Goal: Book appointment/travel/reservation

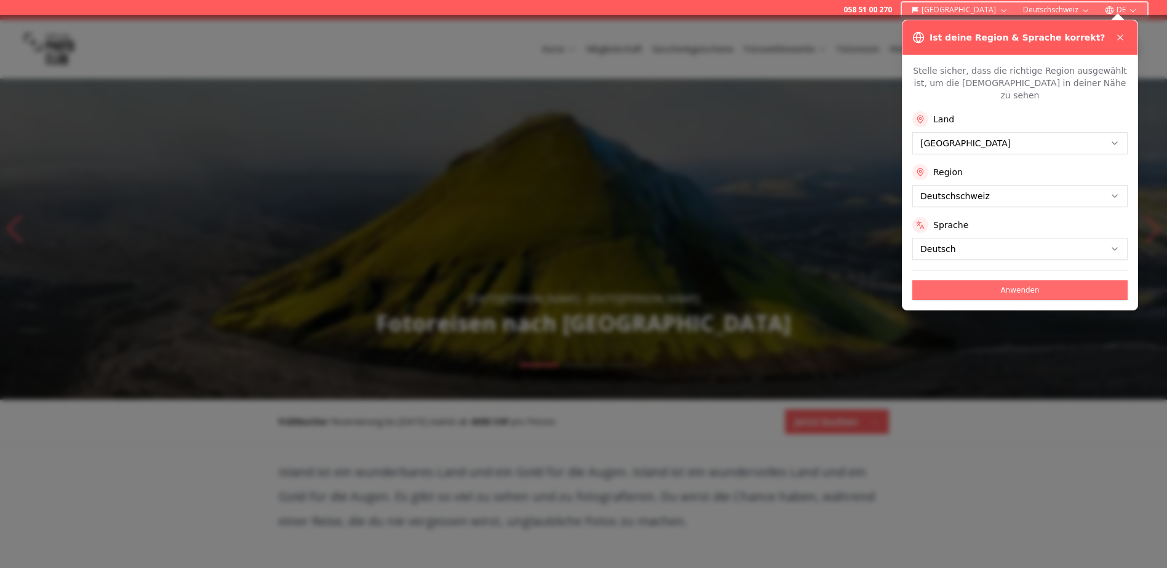
click at [1026, 281] on button "Anwenden" at bounding box center [1019, 291] width 215 height 20
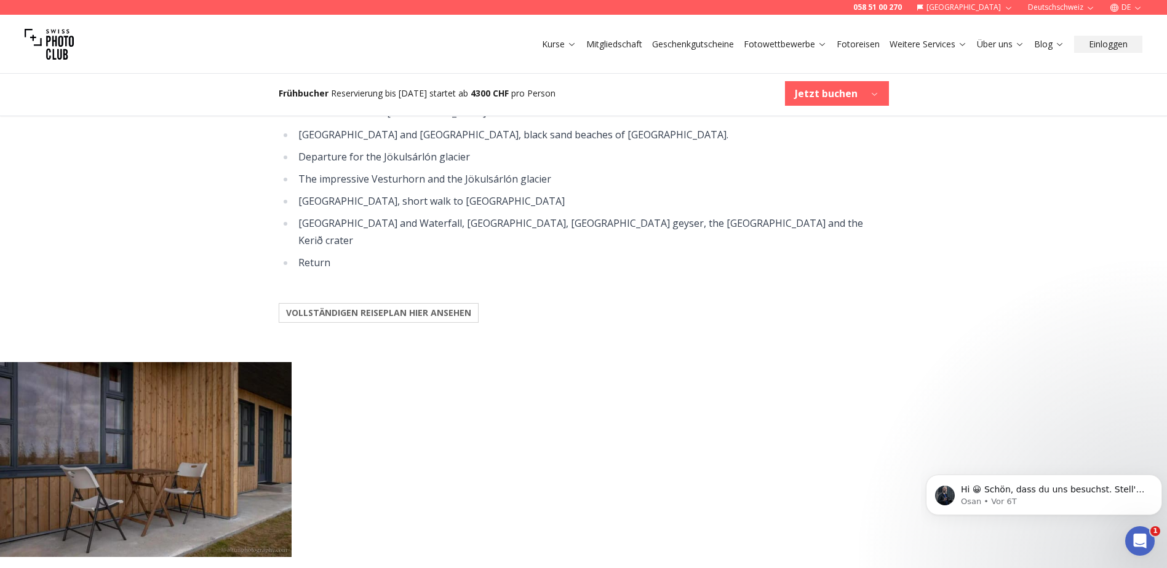
scroll to position [1476, 0]
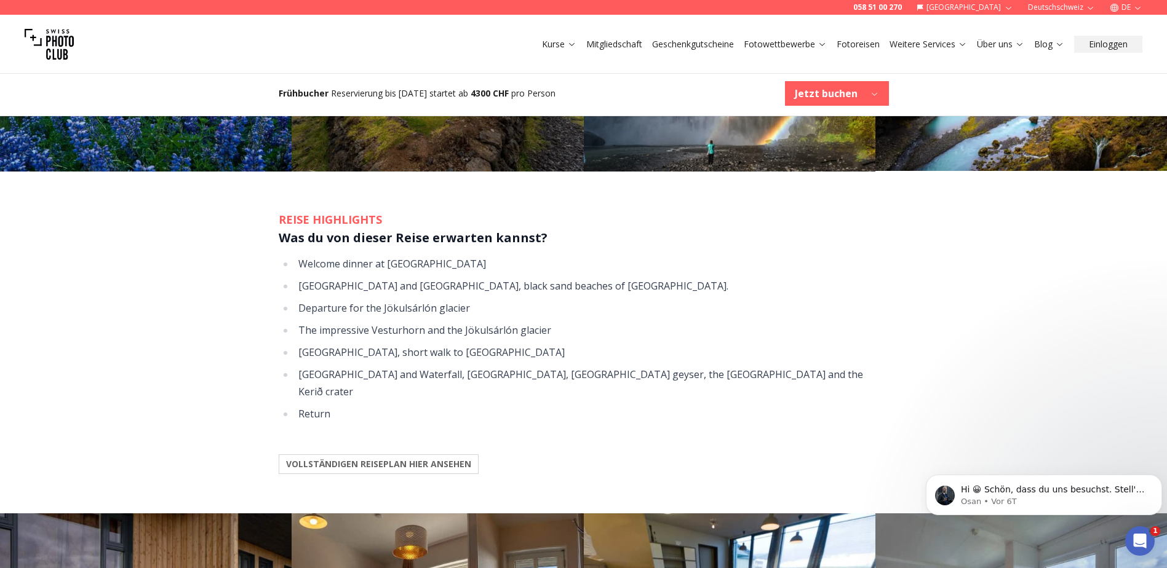
click at [372, 458] on b "VOLLSTÄNDIGEN REISEPLAN HIER ANSEHEN" at bounding box center [378, 464] width 185 height 12
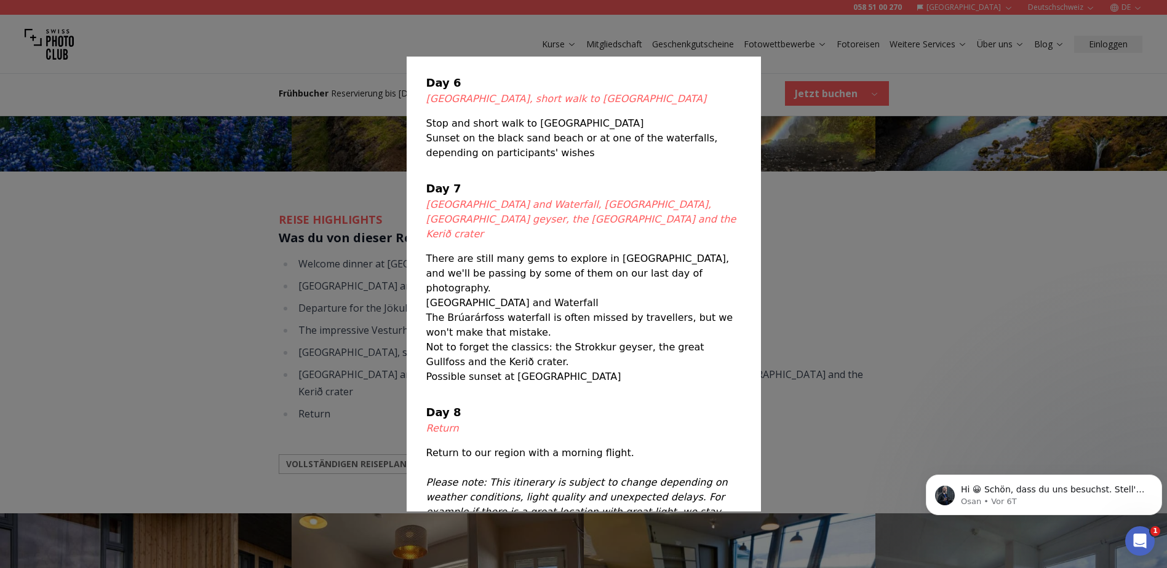
scroll to position [589, 0]
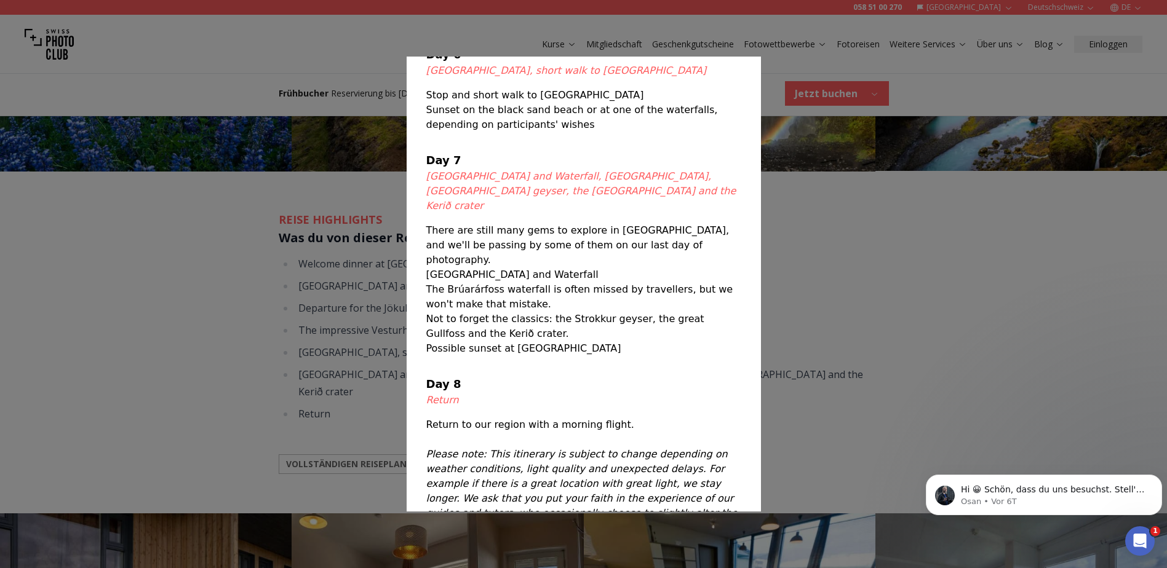
click at [872, 324] on div at bounding box center [583, 284] width 1167 height 568
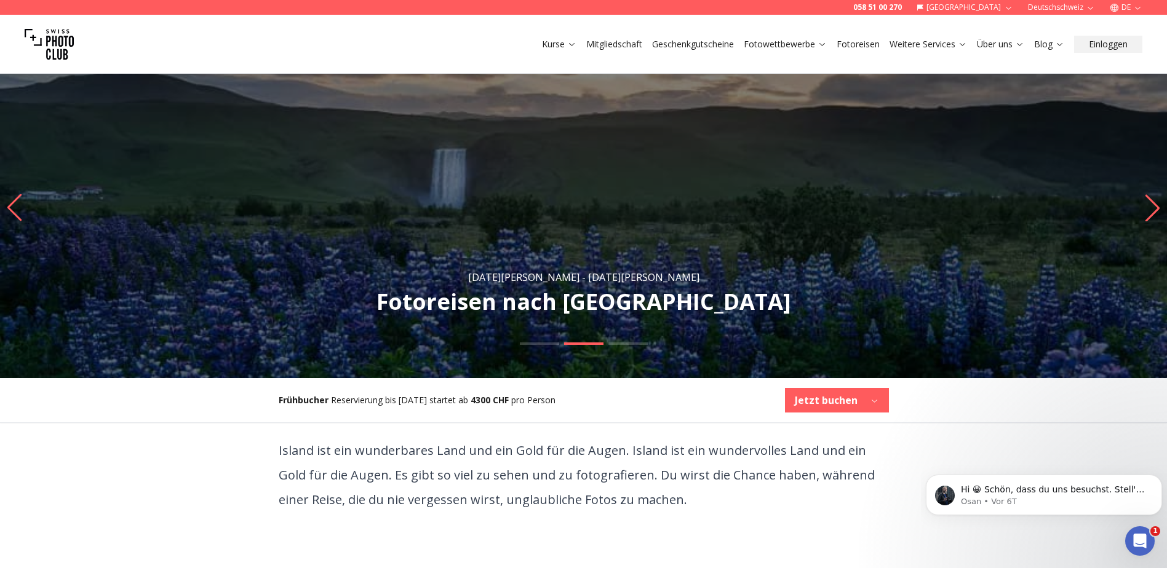
scroll to position [0, 0]
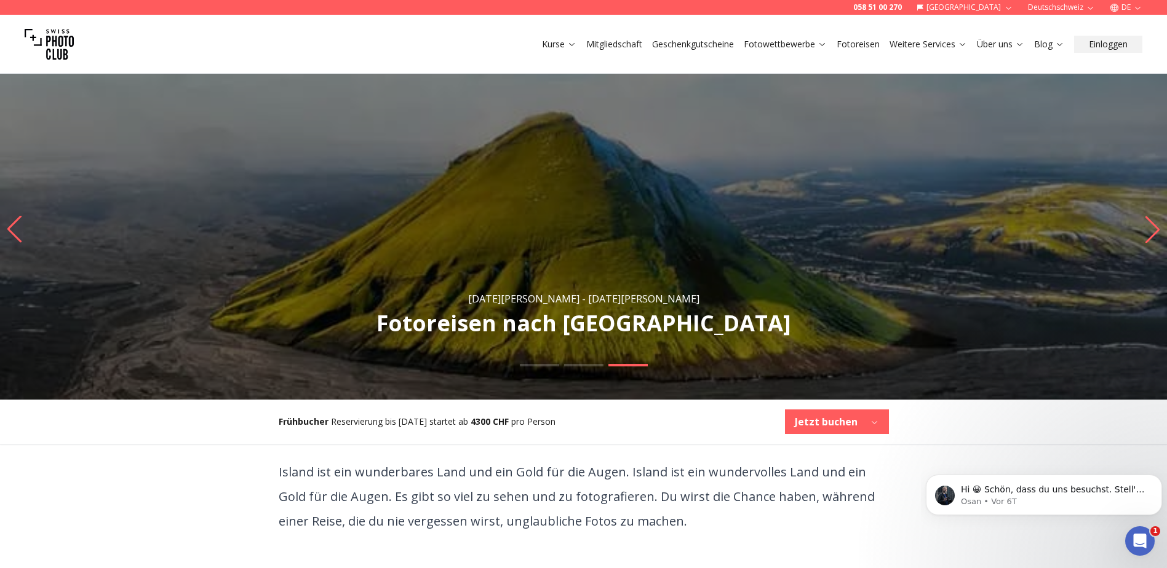
click at [845, 41] on link "Fotoreisen" at bounding box center [858, 44] width 43 height 12
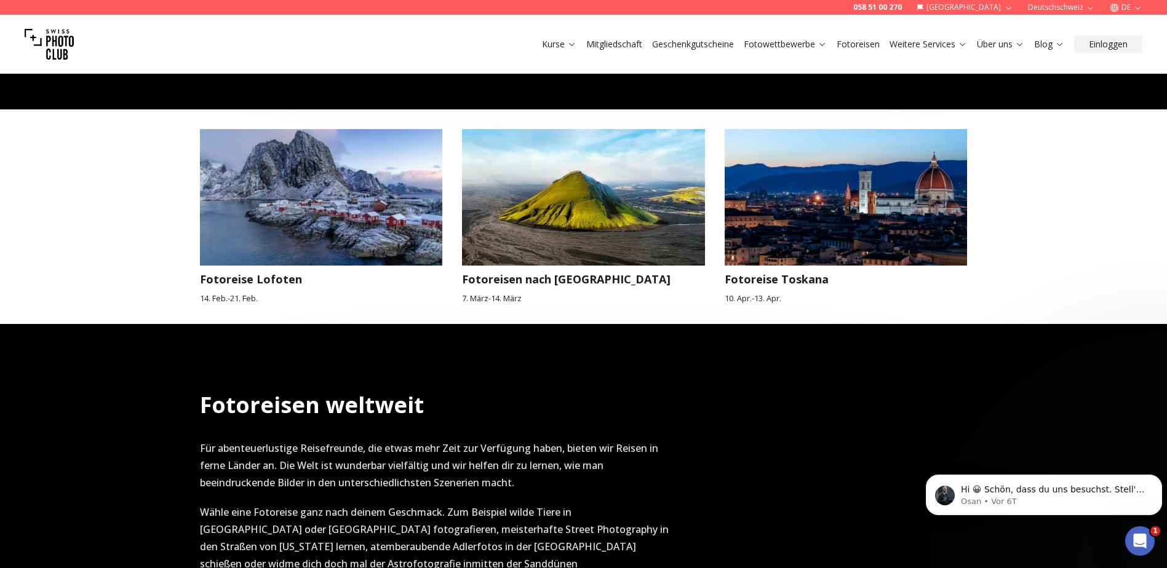
scroll to position [1107, 0]
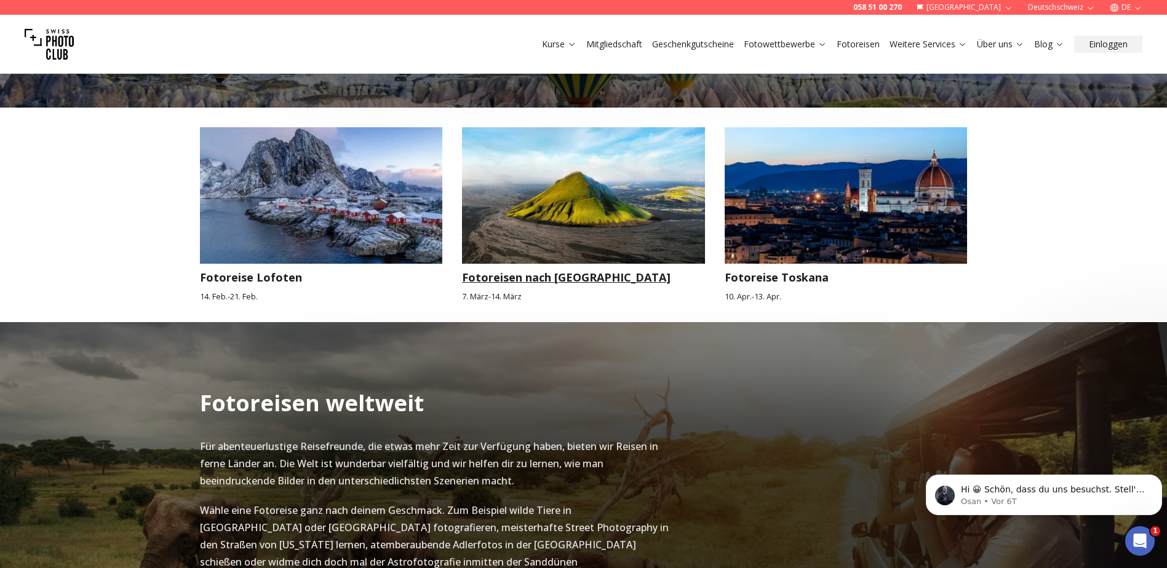
click at [598, 186] on img at bounding box center [583, 195] width 243 height 137
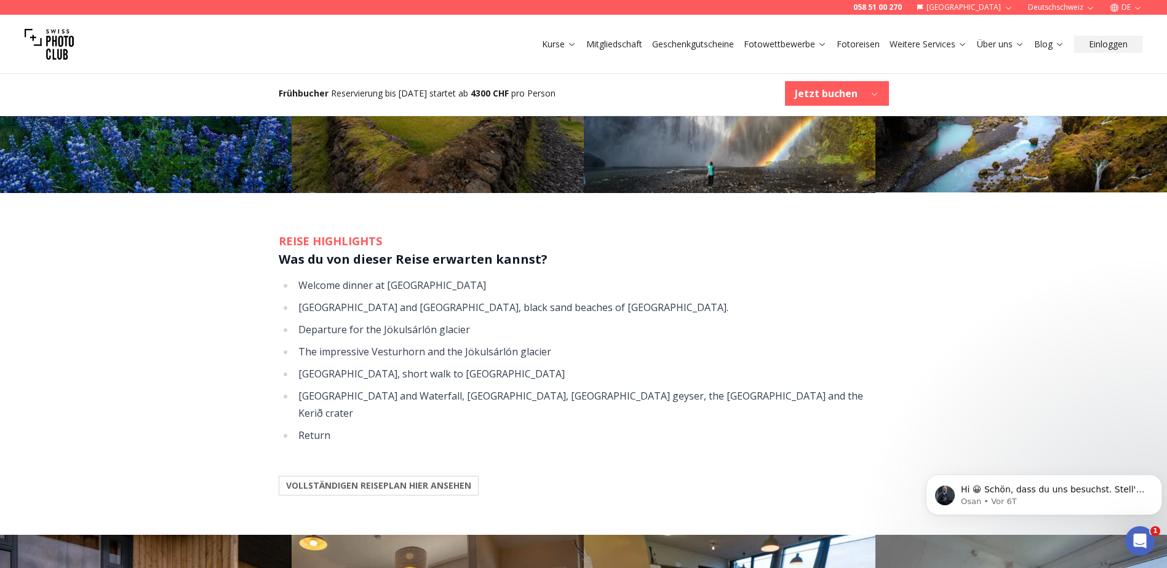
scroll to position [1476, 0]
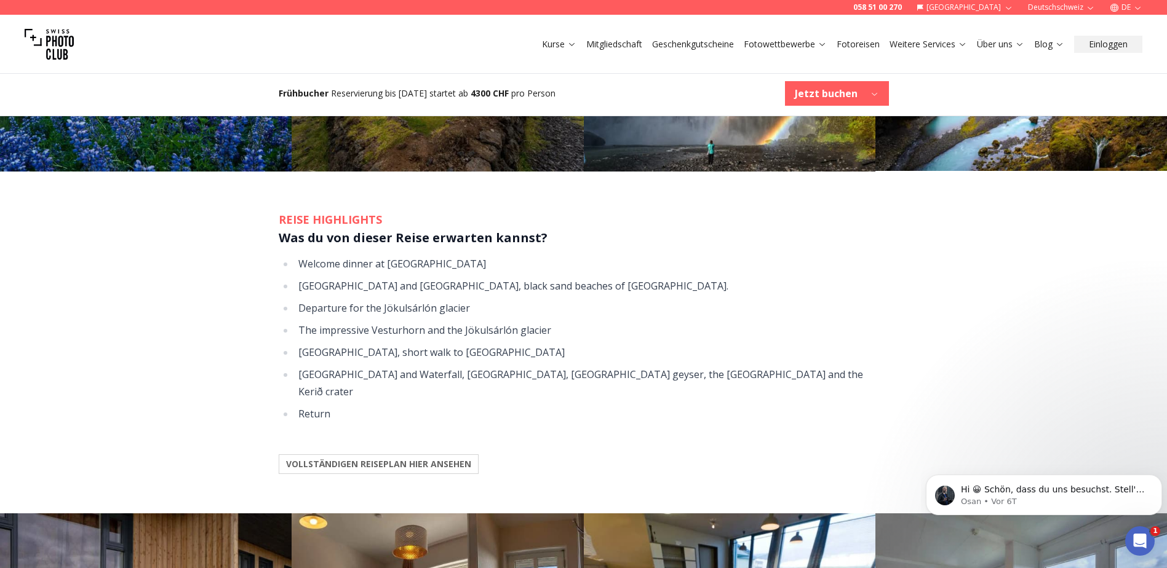
click at [333, 458] on b "VOLLSTÄNDIGEN REISEPLAN HIER ANSEHEN" at bounding box center [378, 464] width 185 height 12
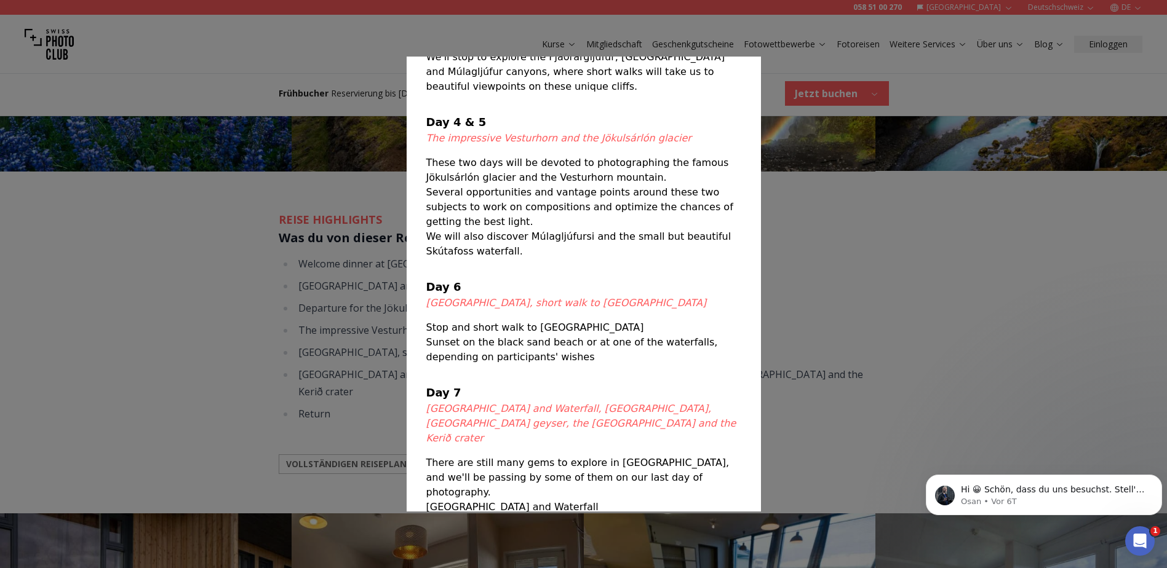
scroll to position [369, 0]
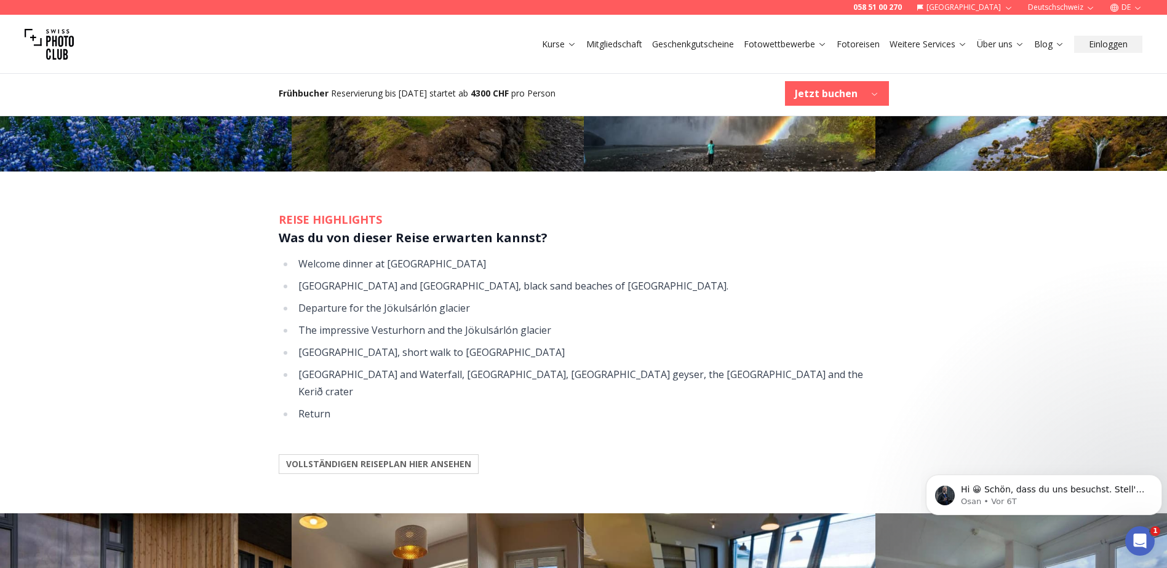
click at [848, 340] on div at bounding box center [583, 284] width 1167 height 568
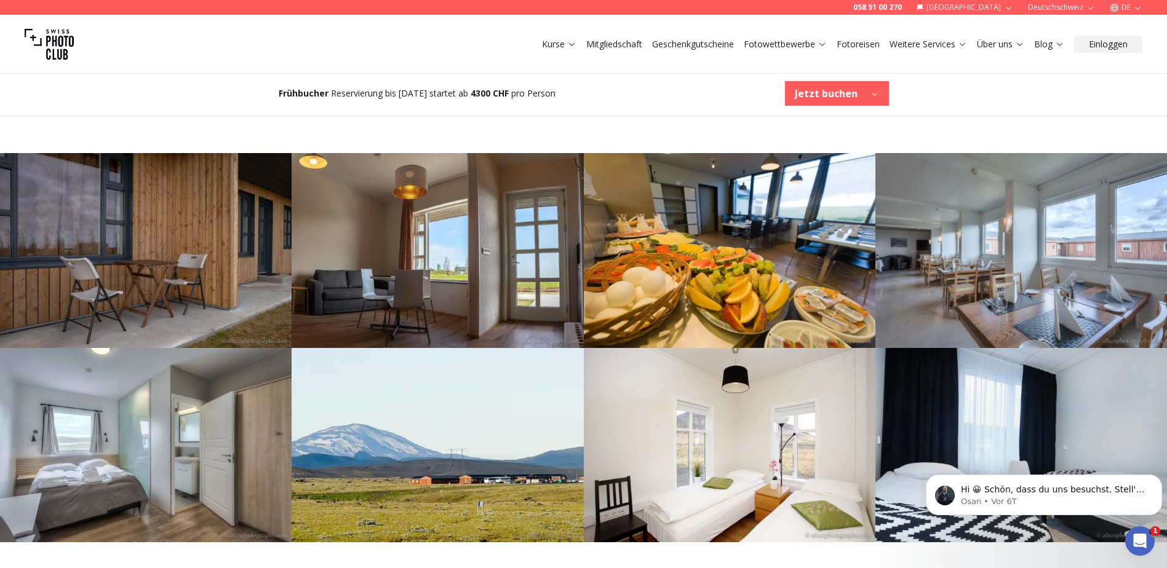
scroll to position [1846, 0]
